Goal: Task Accomplishment & Management: Complete application form

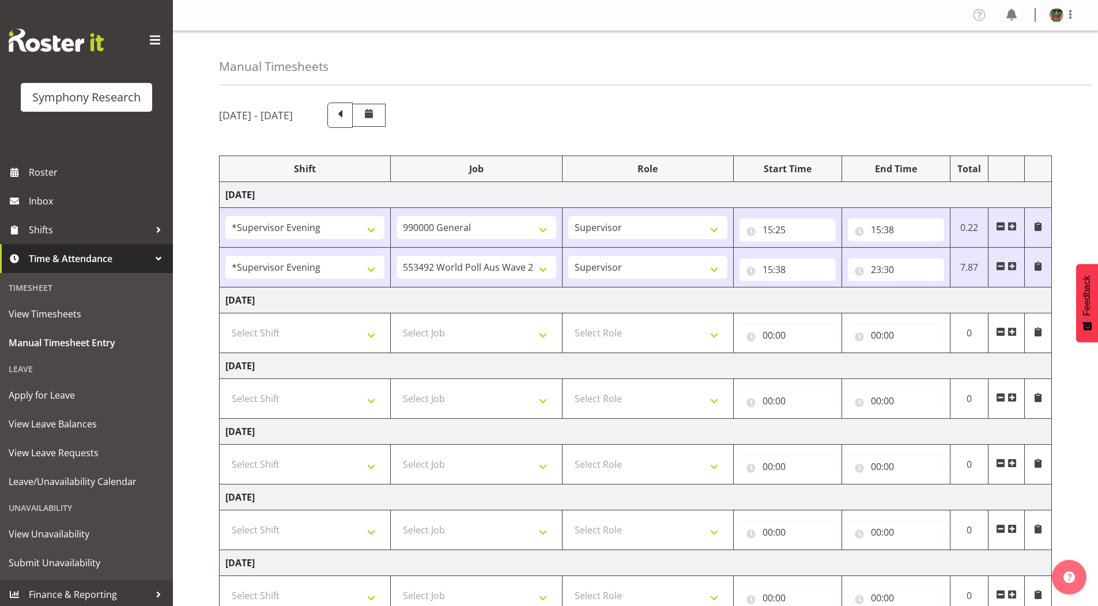
select select "4583"
select select "743"
select select "4583"
select select "10499"
click at [880, 269] on input "23:30" at bounding box center [896, 269] width 96 height 23
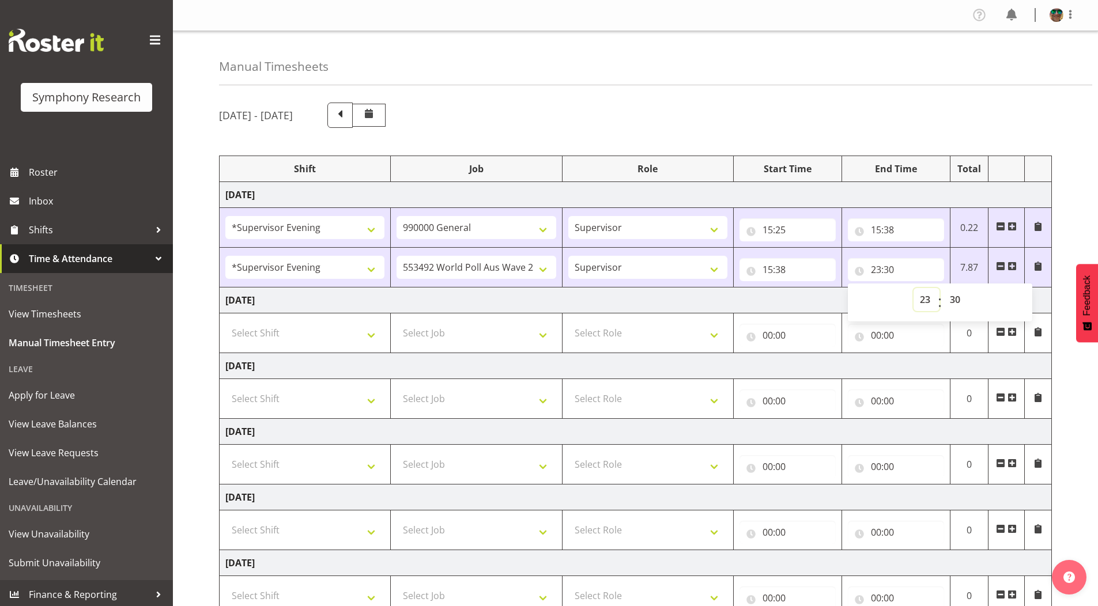
click at [926, 300] on select "00 01 02 03 04 05 06 07 08 09 10 11 12 13 14 15 16 17 18 19 20 21 22 23" at bounding box center [926, 299] width 26 height 23
click at [958, 299] on select "00 01 02 03 04 05 06 07 08 09 10 11 12 13 14 15 16 17 18 19 20 21 22 23 24 25 2…" at bounding box center [956, 299] width 26 height 23
select select "59"
click at [943, 288] on select "00 01 02 03 04 05 06 07 08 09 10 11 12 13 14 15 16 17 18 19 20 21 22 23 24 25 2…" at bounding box center [956, 299] width 26 height 23
type input "23:59"
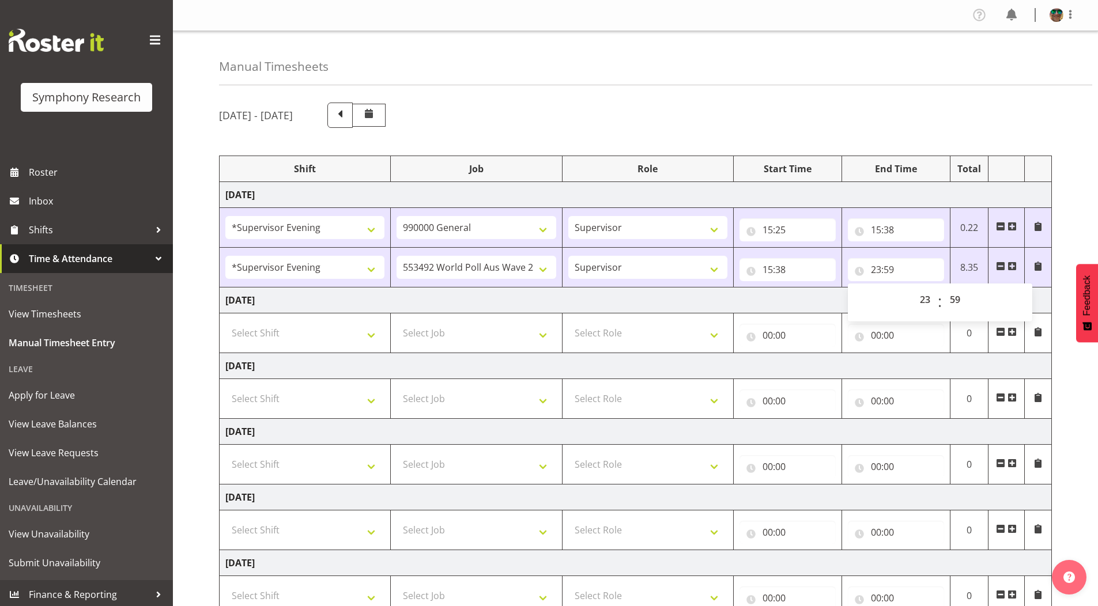
click at [757, 77] on div "Manual Timesheets" at bounding box center [655, 58] width 873 height 54
click at [438, 332] on select "Select Job 550060 IF Admin 553492 World Poll Aus Wave 2 Main 2025 553493 World …" at bounding box center [475, 333] width 159 height 23
select select "10499"
click at [396, 322] on select "Select Job 550060 IF Admin 553492 World Poll Aus Wave 2 Main 2025 553493 World …" at bounding box center [475, 333] width 159 height 23
drag, startPoint x: 613, startPoint y: 331, endPoint x: 610, endPoint y: 343, distance: 12.3
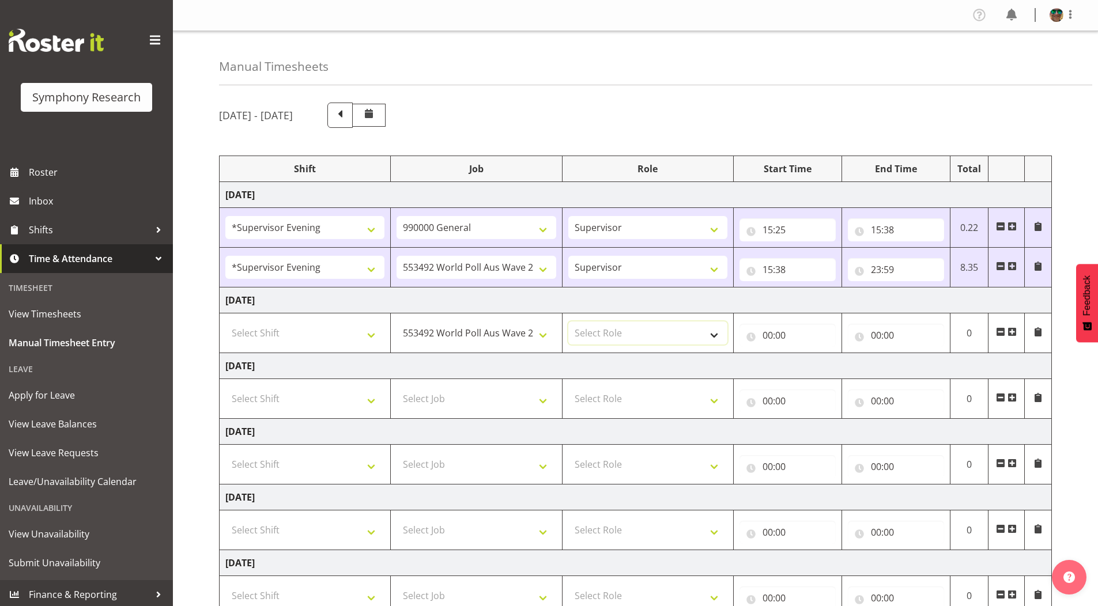
click at [613, 331] on select "Select Role Supervisor Briefing Interviewing" at bounding box center [647, 333] width 159 height 23
select select "45"
click at [568, 322] on select "Select Role Supervisor Briefing Interviewing" at bounding box center [647, 333] width 159 height 23
drag, startPoint x: 269, startPoint y: 330, endPoint x: 267, endPoint y: 323, distance: 6.4
click at [269, 330] on select "Select Shift !!Weekend Residential (Roster IT Shift Label) *Business 9/10am ~ 4…" at bounding box center [304, 333] width 159 height 23
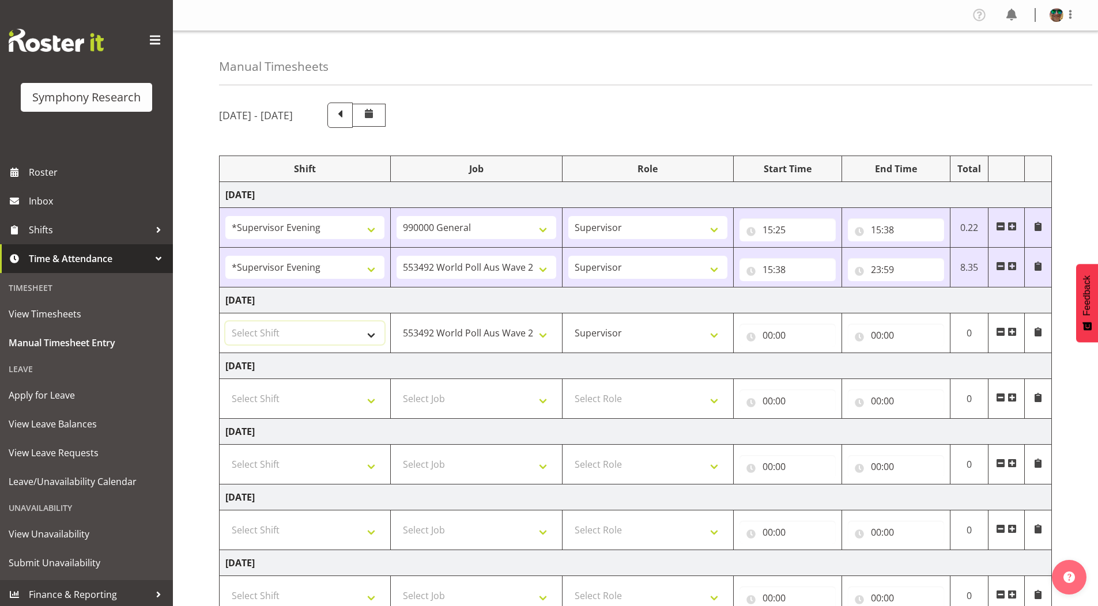
select select "4583"
click at [225, 322] on select "Select Shift !!Weekend Residential (Roster IT Shift Label) *Business 9/10am ~ 4…" at bounding box center [304, 333] width 159 height 23
click at [767, 335] on input "00:00" at bounding box center [787, 335] width 96 height 23
click at [877, 270] on input "23:59" at bounding box center [896, 269] width 96 height 23
click at [921, 298] on select "00 01 02 03 04 05 06 07 08 09 10 11 12 13 14 15 16 17 18 19 20 21 22 23" at bounding box center [926, 299] width 26 height 23
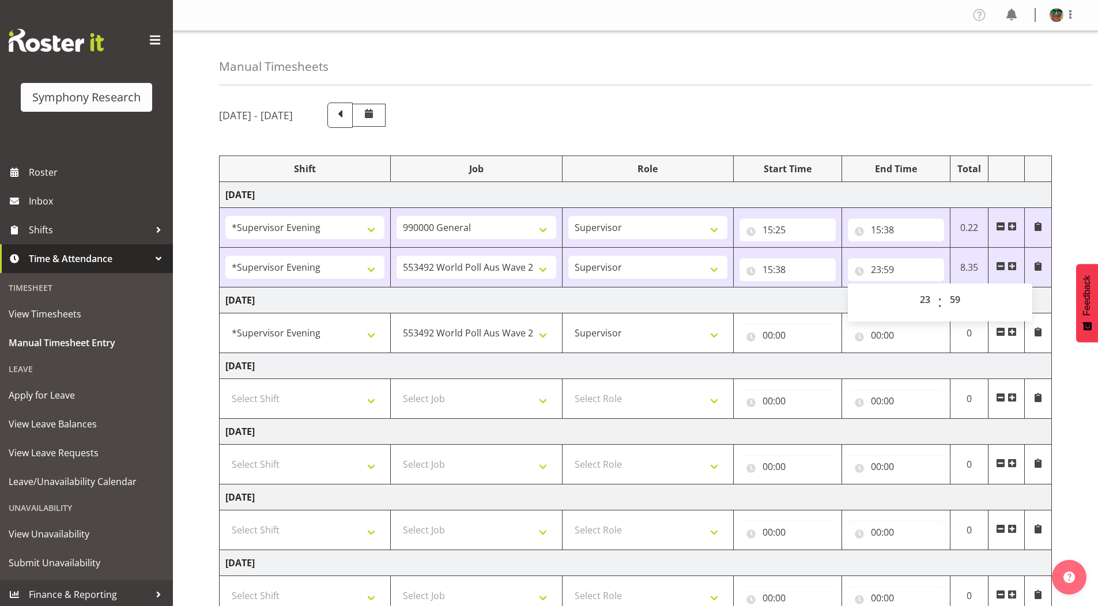
click at [728, 144] on div "[DATE] - [DATE] Shift Job Role Start Time End Time Total [DATE] !!Weekend Resid…" at bounding box center [658, 420] width 879 height 652
click at [874, 336] on input "00:00" at bounding box center [896, 335] width 96 height 23
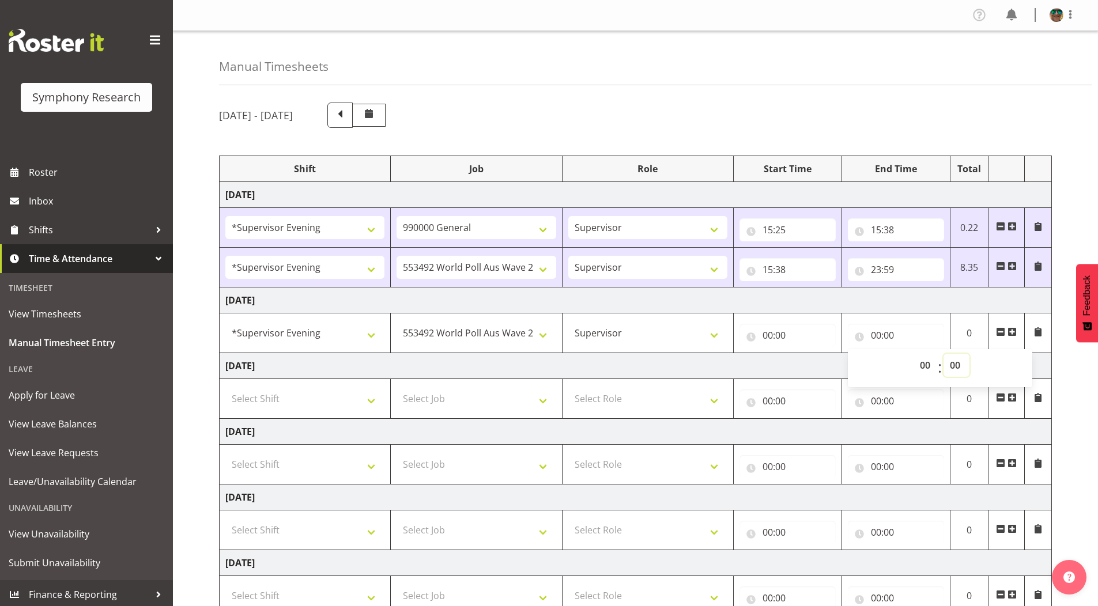
click at [959, 365] on select "00 01 02 03 04 05 06 07 08 09 10 11 12 13 14 15 16 17 18 19 20 21 22 23 24 25 2…" at bounding box center [956, 365] width 26 height 23
select select "10"
click at [943, 354] on select "00 01 02 03 04 05 06 07 08 09 10 11 12 13 14 15 16 17 18 19 20 21 22 23 24 25 2…" at bounding box center [956, 365] width 26 height 23
type input "00:10"
click at [678, 72] on div "Manual Timesheets" at bounding box center [655, 58] width 873 height 54
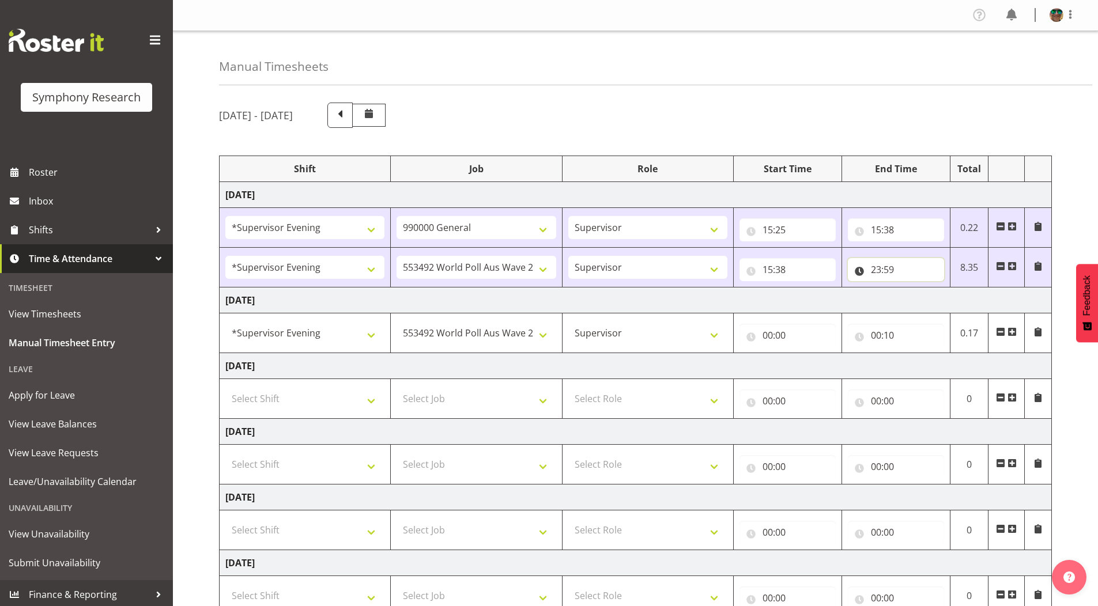
click at [890, 270] on input "23:59" at bounding box center [896, 269] width 96 height 23
click at [953, 300] on select "00 01 02 03 04 05 06 07 08 09 10 11 12 13 14 15 16 17 18 19 20 21 22 23 24 25 2…" at bounding box center [956, 299] width 26 height 23
click at [745, 65] on div "Manual Timesheets" at bounding box center [655, 58] width 873 height 54
click at [890, 339] on input "00:10" at bounding box center [896, 335] width 96 height 23
click at [957, 362] on select "00 01 02 03 04 05 06 07 08 09 10 11 12 13 14 15 16 17 18 19 20 21 22 23 24 25 2…" at bounding box center [956, 365] width 26 height 23
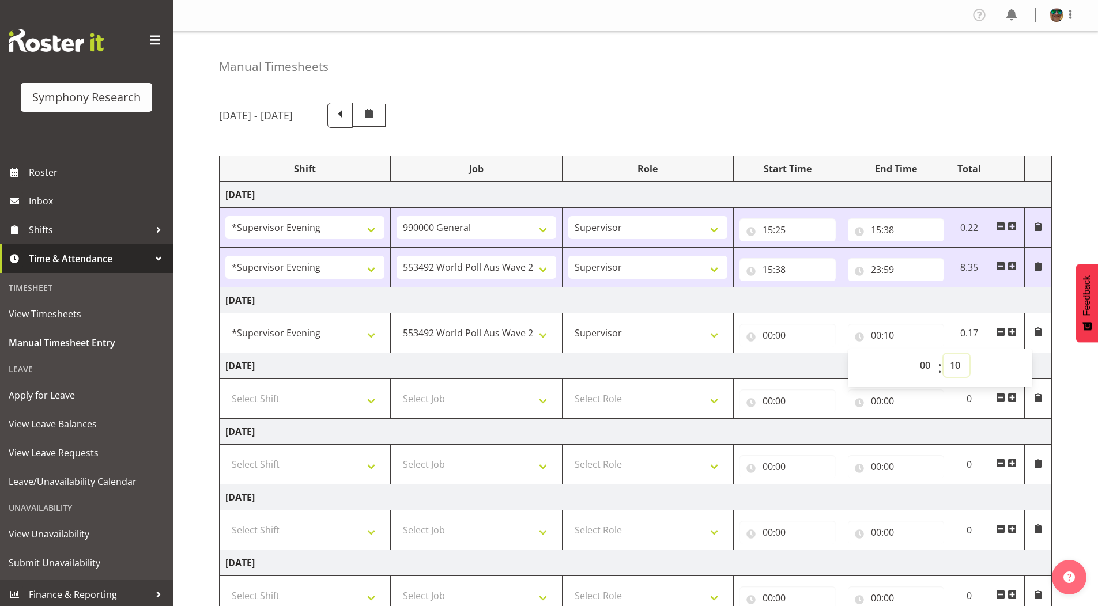
select select "12"
click at [943, 354] on select "00 01 02 03 04 05 06 07 08 09 10 11 12 13 14 15 16 17 18 19 20 21 22 23 24 25 2…" at bounding box center [956, 365] width 26 height 23
type input "00:12"
click at [666, 75] on div "Manual Timesheets" at bounding box center [655, 58] width 873 height 54
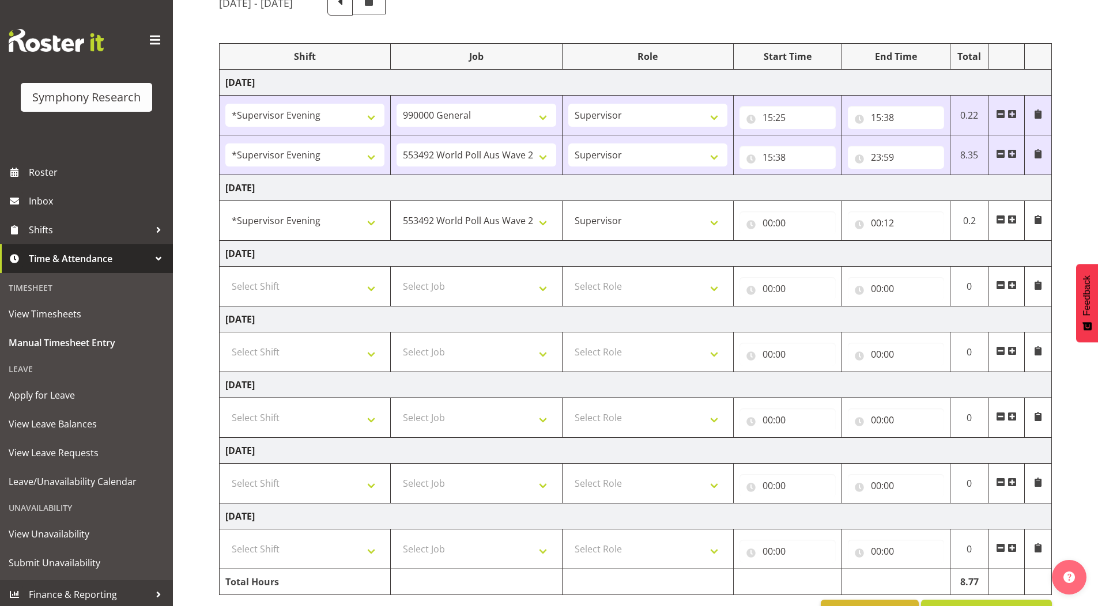
scroll to position [149, 0]
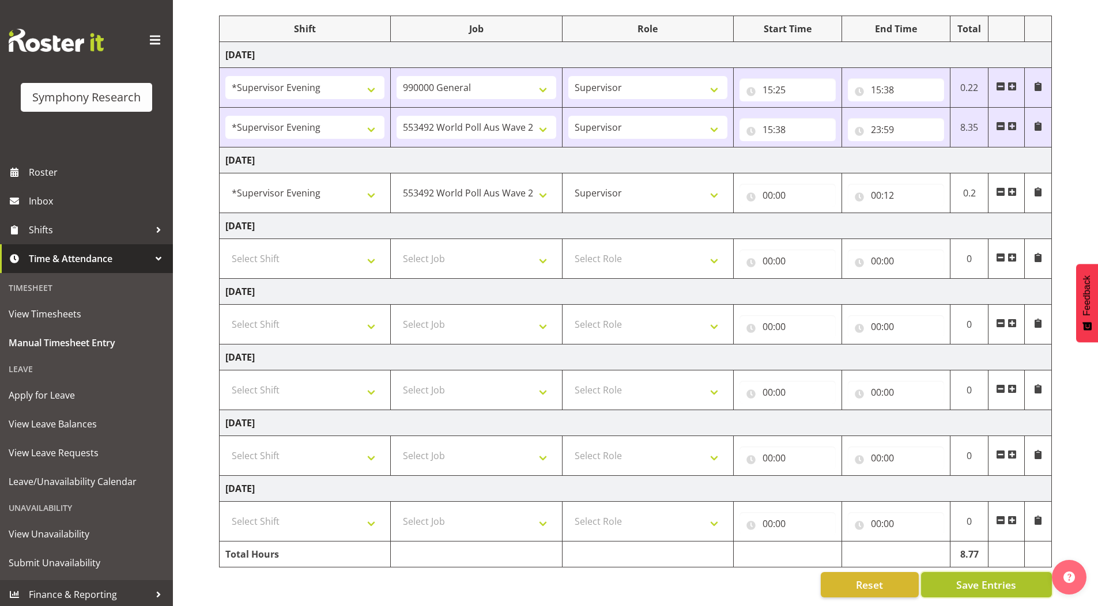
click at [979, 577] on span "Save Entries" at bounding box center [986, 584] width 60 height 15
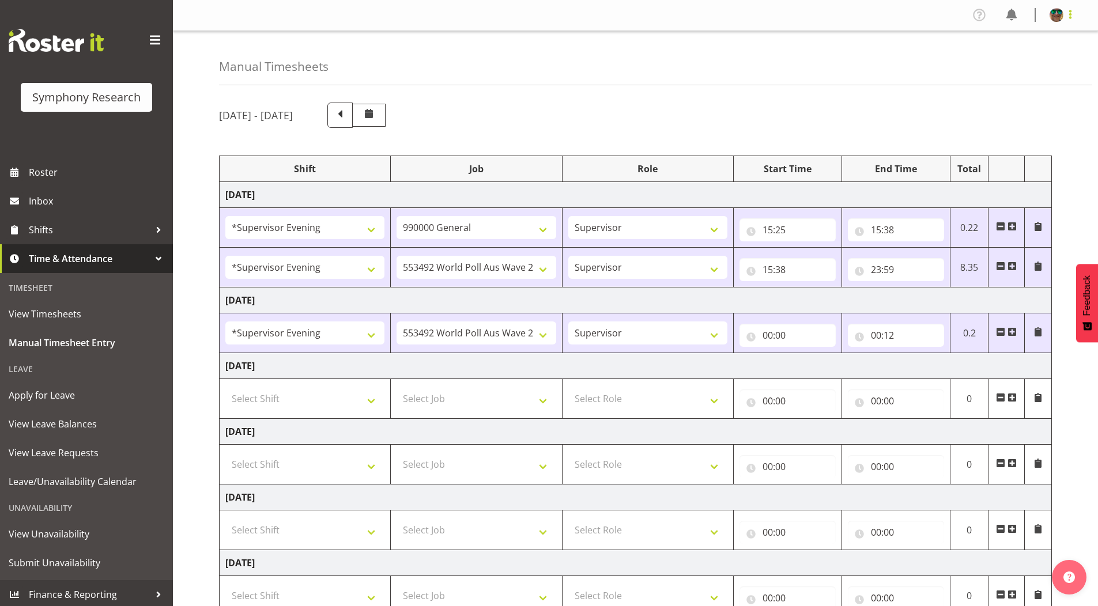
click at [1072, 14] on span at bounding box center [1070, 14] width 14 height 14
click at [992, 63] on link "Log Out" at bounding box center [1021, 60] width 111 height 21
